Goal: Information Seeking & Learning: Find specific fact

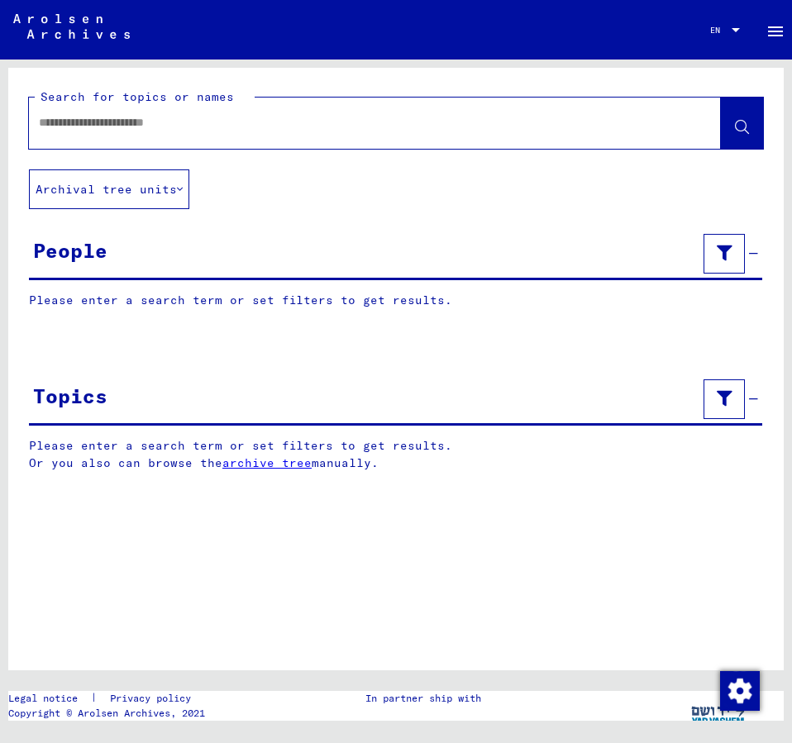
click at [84, 127] on input "text" at bounding box center [360, 122] width 643 height 17
type input "**********"
click at [746, 123] on icon at bounding box center [742, 128] width 14 height 14
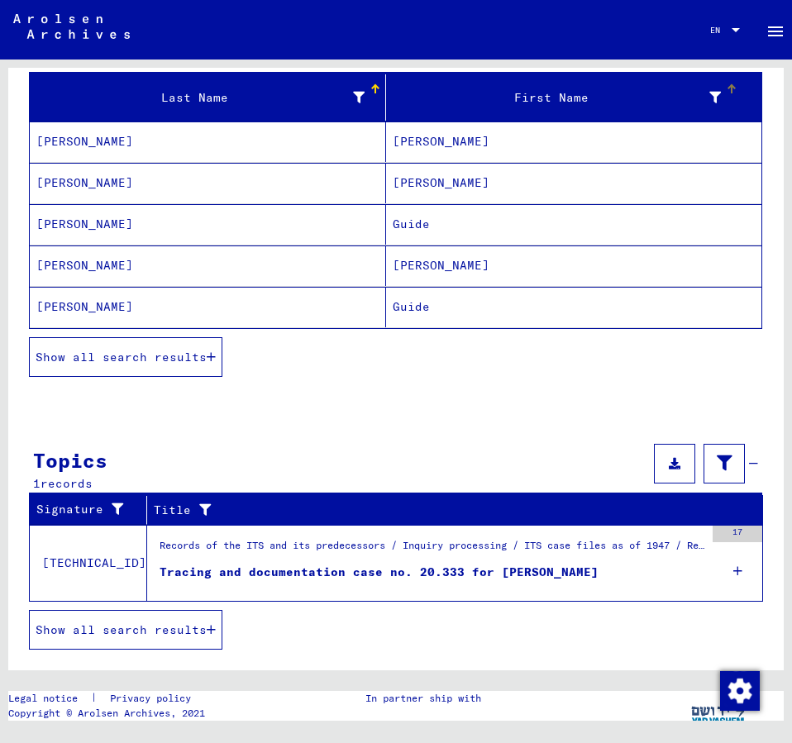
scroll to position [212, 0]
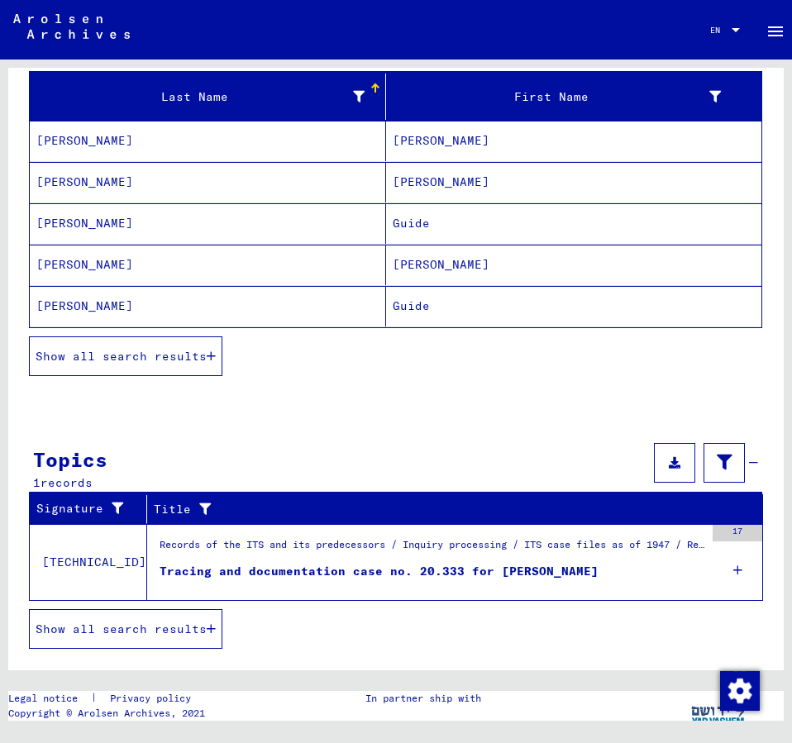
click at [153, 356] on span "Show all search results" at bounding box center [121, 356] width 171 height 15
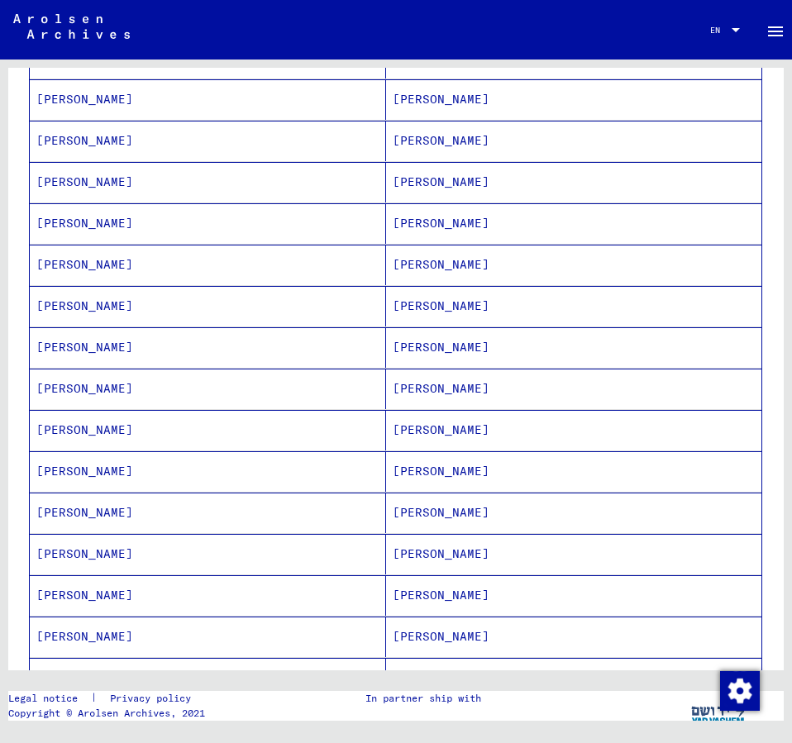
scroll to position [569, 0]
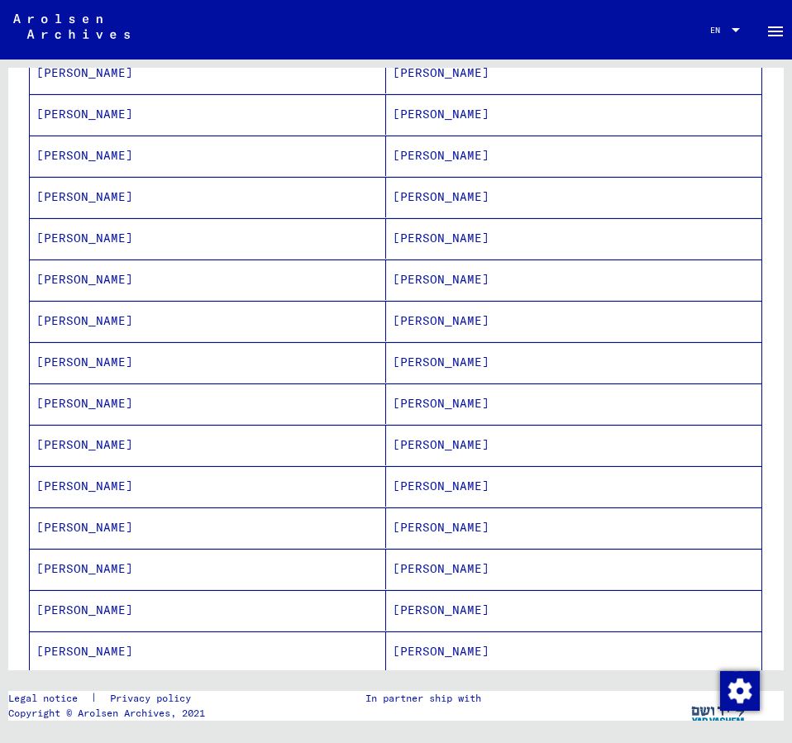
click at [421, 609] on mat-cell "[PERSON_NAME]" at bounding box center [573, 610] width 375 height 41
